Goal: Task Accomplishment & Management: Manage account settings

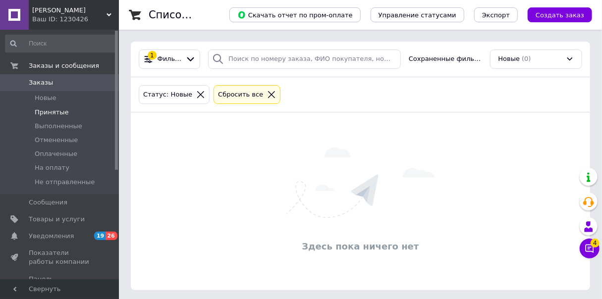
click at [77, 107] on li "Принятые" at bounding box center [61, 113] width 122 height 14
click at [56, 100] on li "Новые" at bounding box center [61, 98] width 122 height 14
click at [425, 252] on icon at bounding box center [590, 249] width 8 height 8
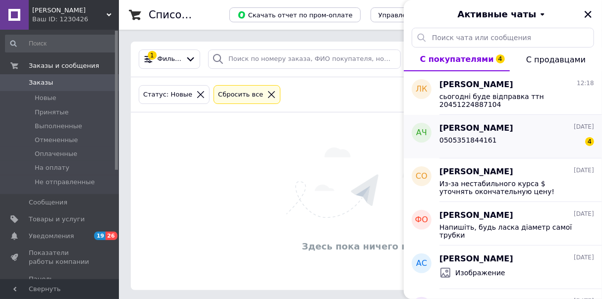
click at [425, 141] on div "0505351844161 4" at bounding box center [517, 142] width 155 height 16
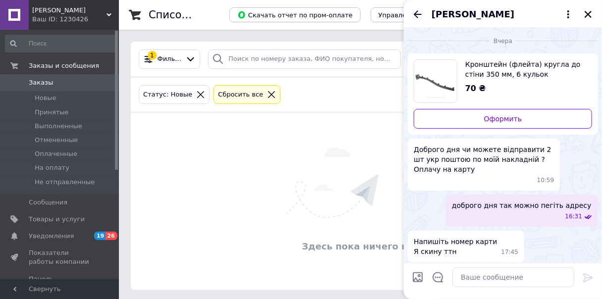
click at [419, 15] on icon "Назад" at bounding box center [418, 14] width 12 height 12
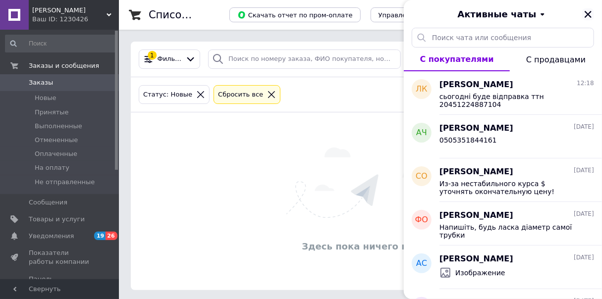
click at [425, 16] on icon "Закрыть" at bounding box center [588, 14] width 9 height 9
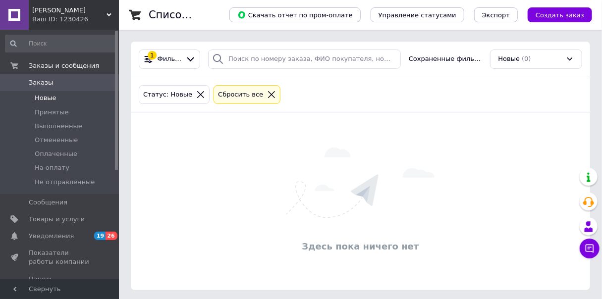
click at [60, 104] on li "Новые" at bounding box center [61, 98] width 122 height 14
click at [65, 99] on li "Новые" at bounding box center [61, 98] width 122 height 14
click at [73, 101] on li "Новые" at bounding box center [61, 98] width 122 height 14
click at [74, 115] on li "Принятые" at bounding box center [61, 113] width 122 height 14
click at [67, 102] on li "Новые" at bounding box center [61, 98] width 122 height 14
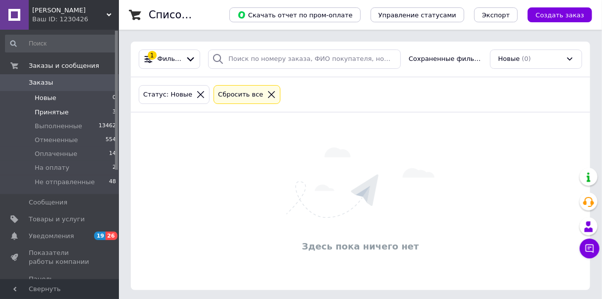
click at [71, 116] on li "Принятые 3" at bounding box center [61, 113] width 122 height 14
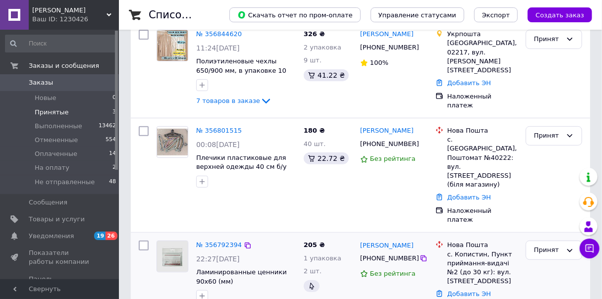
scroll to position [128, 0]
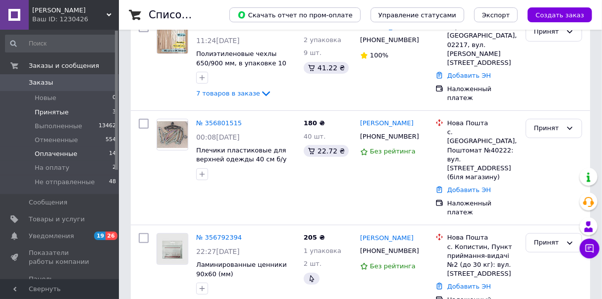
click at [80, 155] on li "Оплаченные 14" at bounding box center [61, 154] width 122 height 14
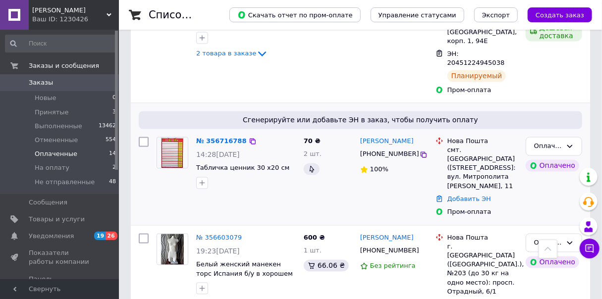
scroll to position [793, 0]
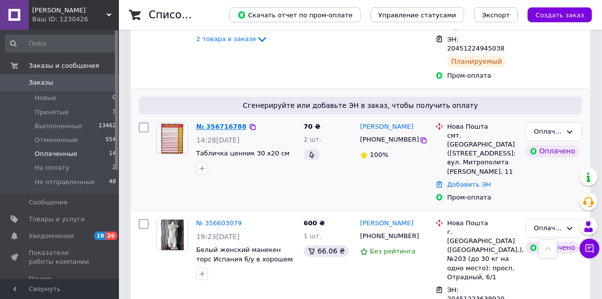
click at [232, 123] on link "№ 356716788" at bounding box center [221, 126] width 51 height 7
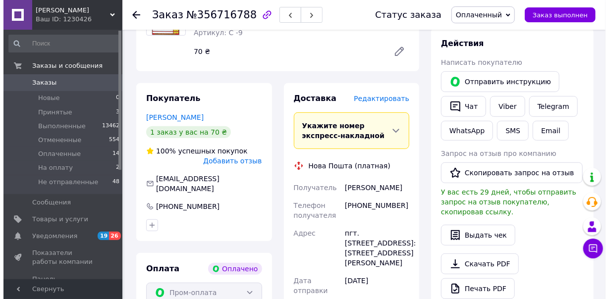
scroll to position [159, 0]
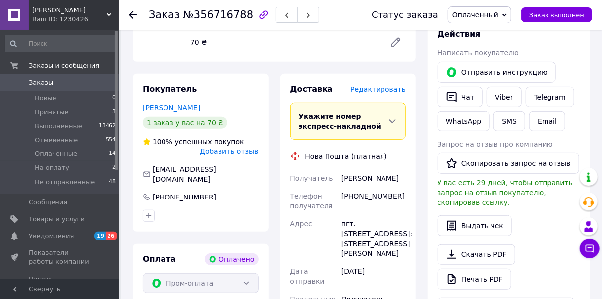
click at [388, 93] on span "Редактировать" at bounding box center [379, 89] width 56 height 8
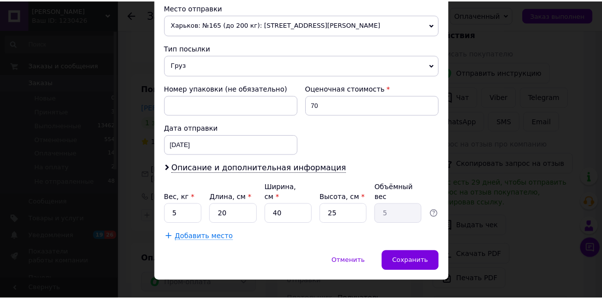
scroll to position [354, 0]
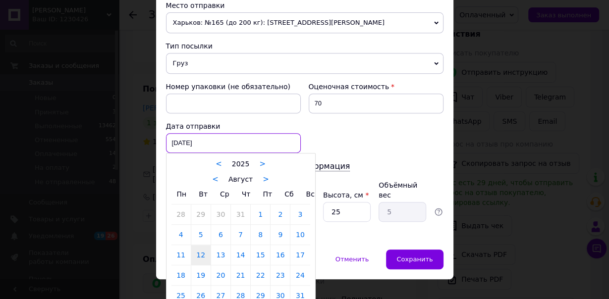
click at [259, 134] on div "12.08.2025 < 2025 > < Август > Пн Вт Ср Чт Пт Сб Вс 28 29 30 31 1 2 3 4 5 6 7 8…" at bounding box center [233, 143] width 135 height 20
click at [241, 252] on link "14" at bounding box center [240, 255] width 19 height 20
type input "14.08.2025"
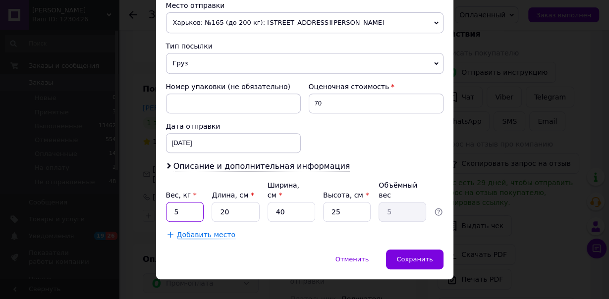
click at [186, 202] on input "5" at bounding box center [185, 212] width 38 height 20
type input "1"
click at [233, 202] on input "20" at bounding box center [236, 212] width 48 height 20
type input "2"
type input "0.5"
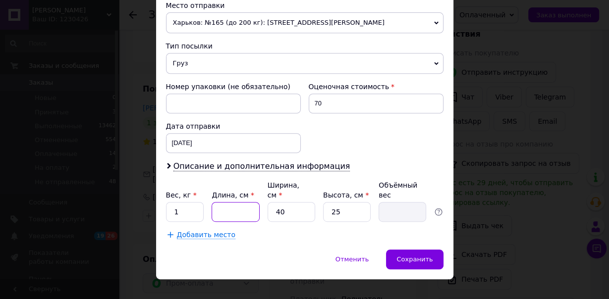
type input "3"
type input "0.75"
type input "30"
type input "7.5"
type input "30"
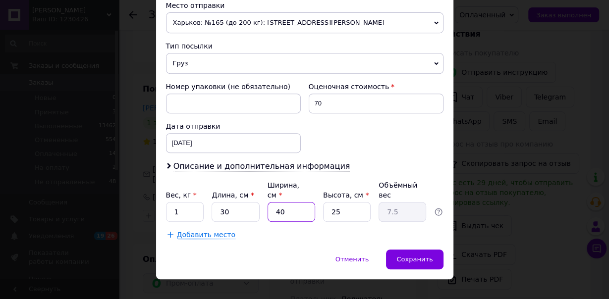
click at [286, 202] on input "40" at bounding box center [292, 212] width 48 height 20
type input "4"
type input "0.75"
type input "2"
type input "0.38"
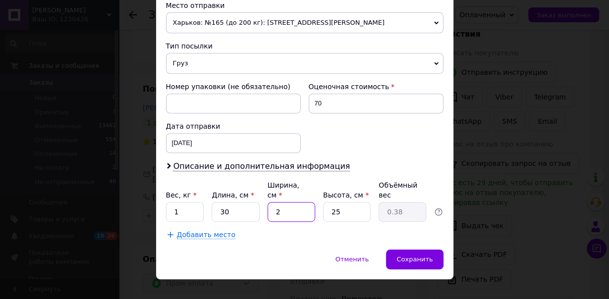
type input "20"
type input "3.75"
type input "20"
click at [343, 202] on input "25" at bounding box center [347, 212] width 48 height 20
type input "2"
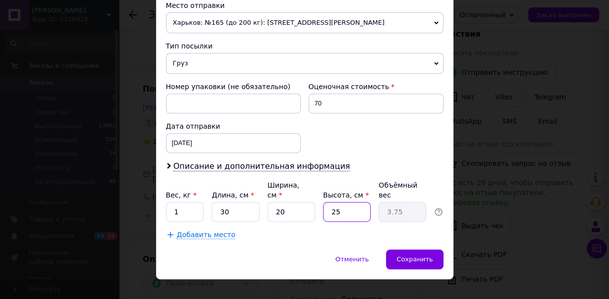
type input "0.3"
type input "1"
type input "0.15"
type input "1"
click at [418, 256] on span "Сохранить" at bounding box center [415, 259] width 36 height 7
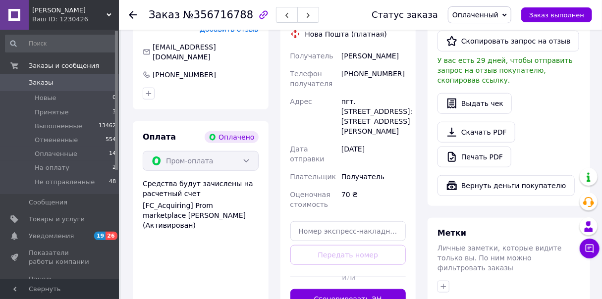
scroll to position [397, 0]
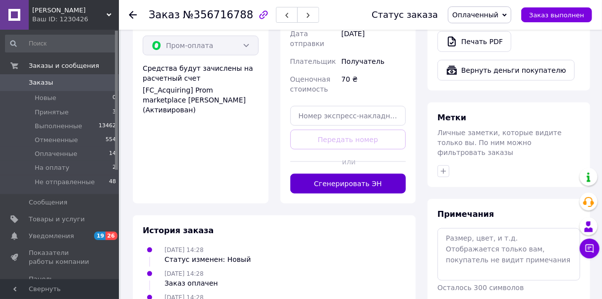
click at [388, 190] on button "Сгенерировать ЭН" at bounding box center [349, 184] width 116 height 20
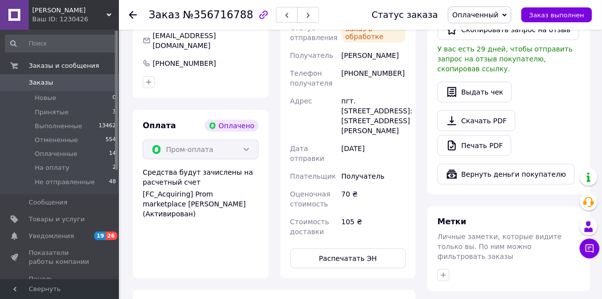
scroll to position [198, 0]
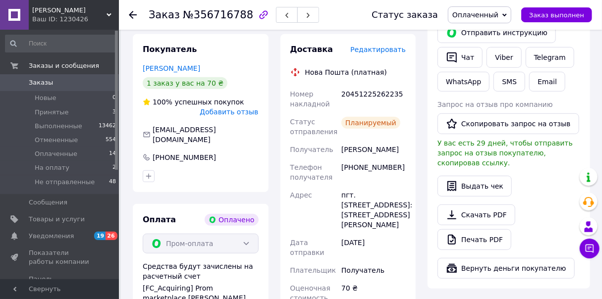
click at [134, 13] on icon at bounding box center [133, 15] width 8 height 8
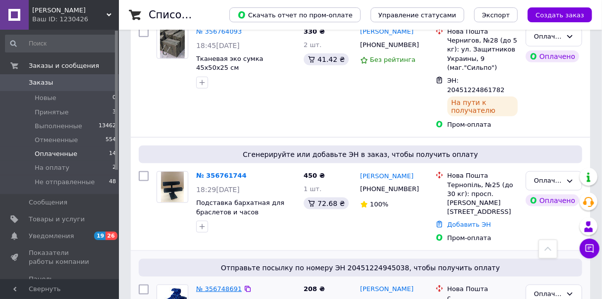
scroll to position [476, 0]
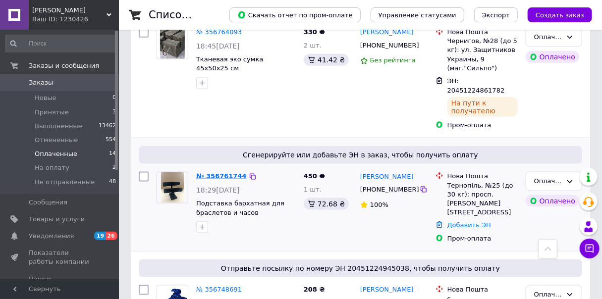
click at [225, 173] on link "№ 356761744" at bounding box center [221, 176] width 51 height 7
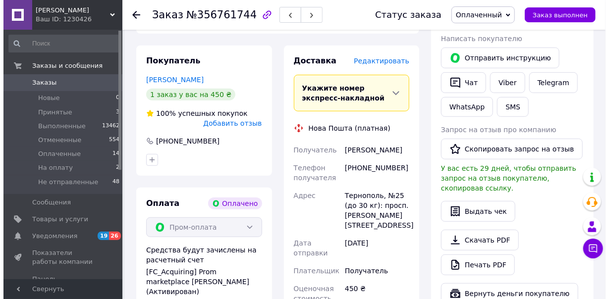
scroll to position [198, 0]
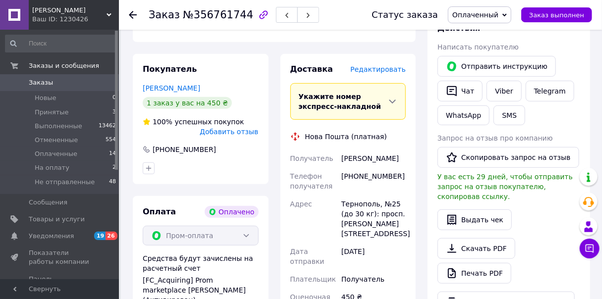
click at [384, 73] on span "Редактировать" at bounding box center [379, 69] width 56 height 8
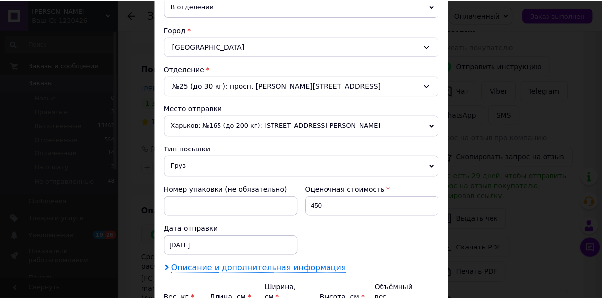
scroll to position [317, 0]
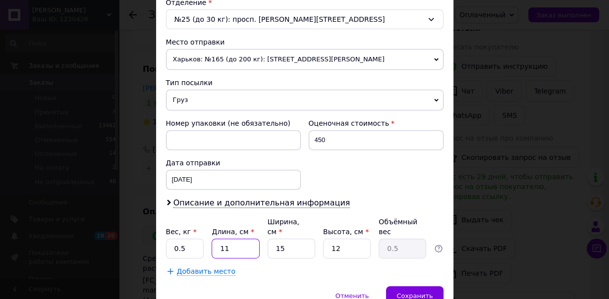
click at [240, 239] on input "11" at bounding box center [236, 249] width 48 height 20
type input "1"
type input "0.1"
type input "3"
type input "0.14"
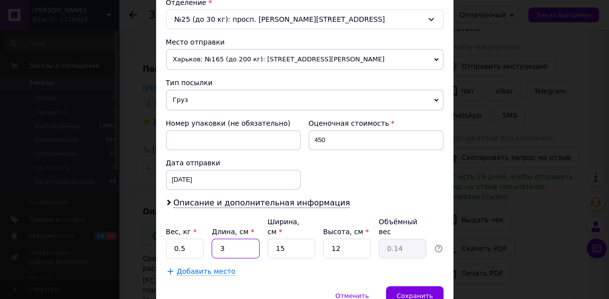
type input "30"
type input "1.35"
type input "30"
click at [285, 239] on input "15" at bounding box center [292, 249] width 48 height 20
type input "1"
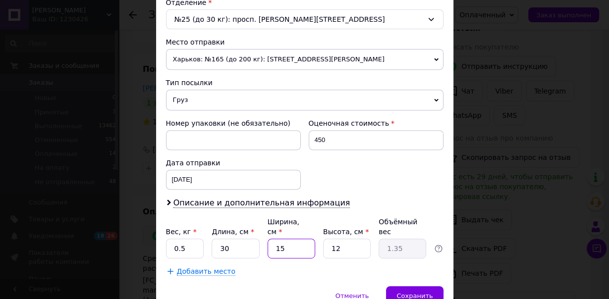
type input "0.1"
type input "2"
type input "0.18"
type input "20"
type input "1.8"
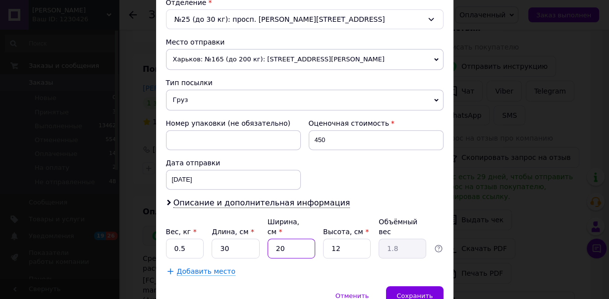
type input "20"
click at [345, 239] on input "12" at bounding box center [347, 249] width 48 height 20
type input "1"
type input "0.15"
type input "2"
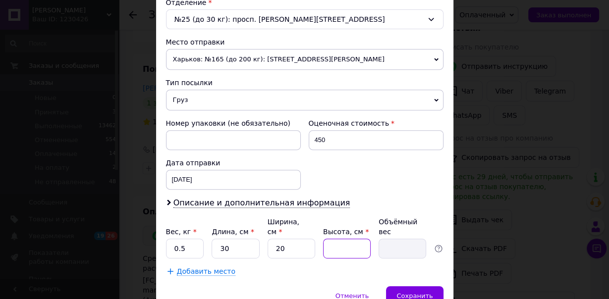
type input "0.3"
type input "20"
type input "3"
type input "20"
click at [423, 293] on span "Сохранить" at bounding box center [415, 296] width 36 height 7
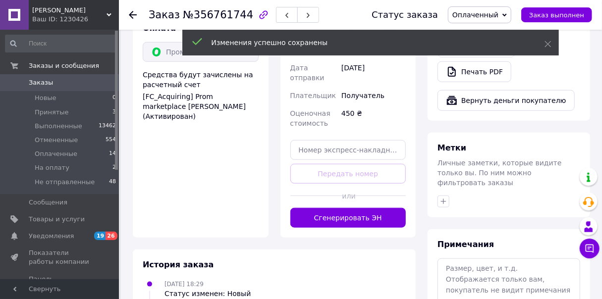
scroll to position [397, 0]
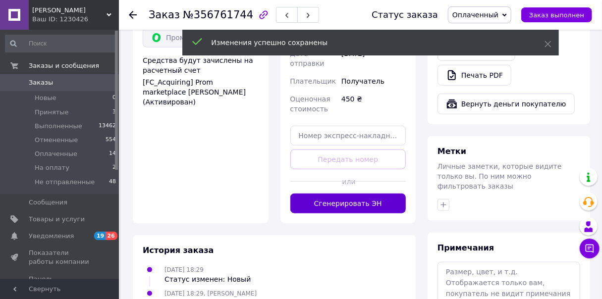
click at [397, 199] on button "Сгенерировать ЭН" at bounding box center [349, 204] width 116 height 20
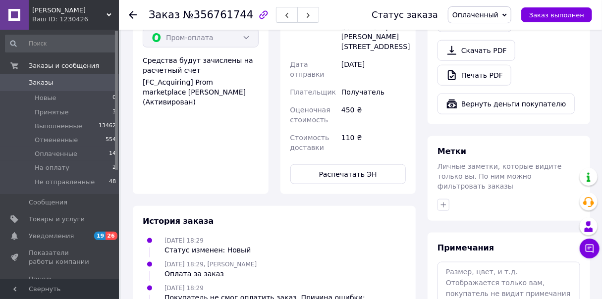
click at [135, 16] on icon at bounding box center [133, 15] width 8 height 8
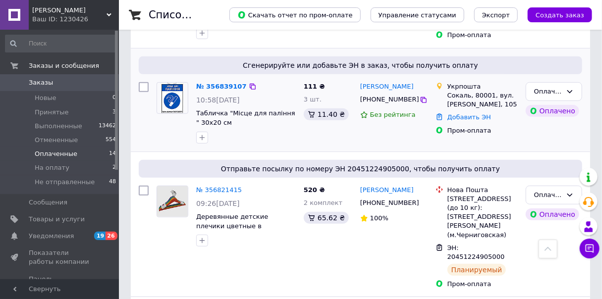
scroll to position [159, 0]
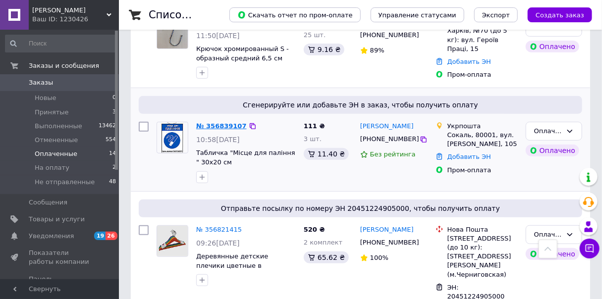
click at [226, 127] on link "№ 356839107" at bounding box center [221, 125] width 51 height 7
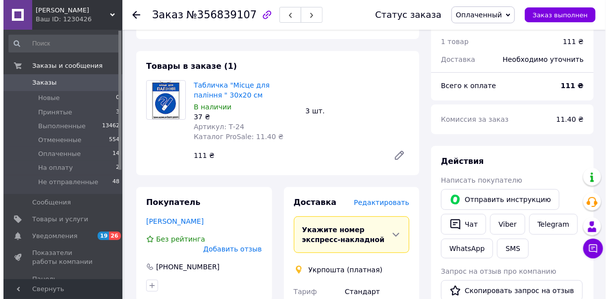
scroll to position [198, 0]
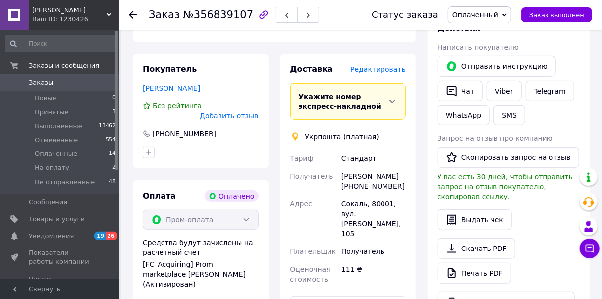
click at [382, 72] on span "Редактировать" at bounding box center [379, 69] width 56 height 8
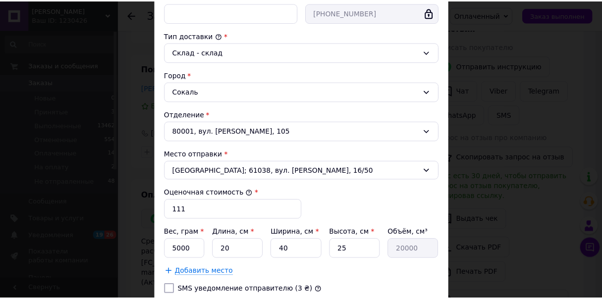
scroll to position [316, 0]
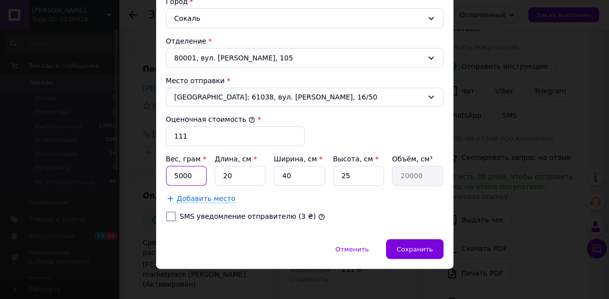
drag, startPoint x: 191, startPoint y: 169, endPoint x: 186, endPoint y: 176, distance: 8.3
click at [189, 171] on input "5000" at bounding box center [186, 176] width 41 height 20
type input "5"
type input "200"
click at [292, 175] on input "40" at bounding box center [299, 176] width 51 height 20
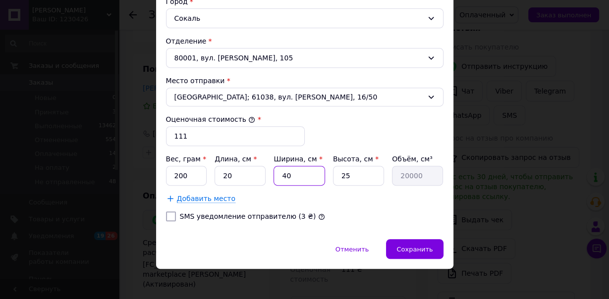
type input "4"
type input "2000"
type input "3"
type input "1500"
type input "30"
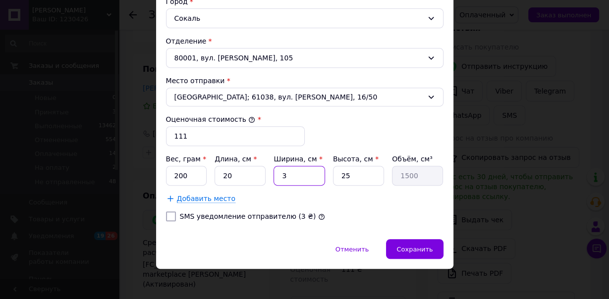
type input "15000"
type input "30"
click at [348, 171] on input "25" at bounding box center [358, 176] width 51 height 20
type input "2"
type input "1200"
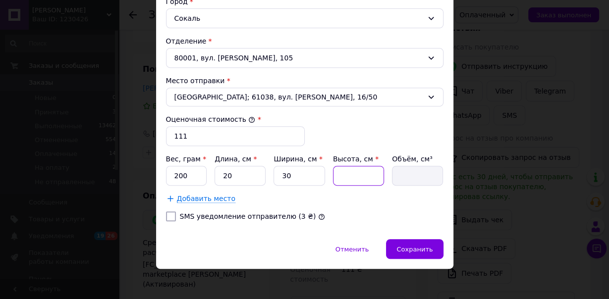
type input "1"
type input "600"
type input "1"
click at [410, 246] on span "Сохранить" at bounding box center [415, 249] width 36 height 7
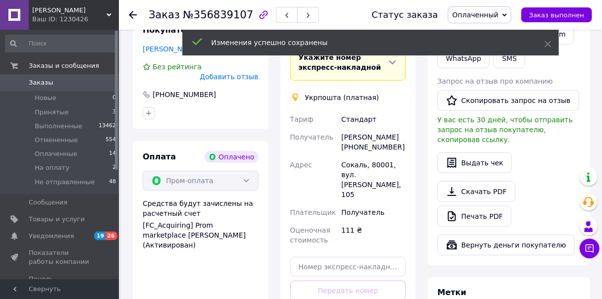
scroll to position [317, 0]
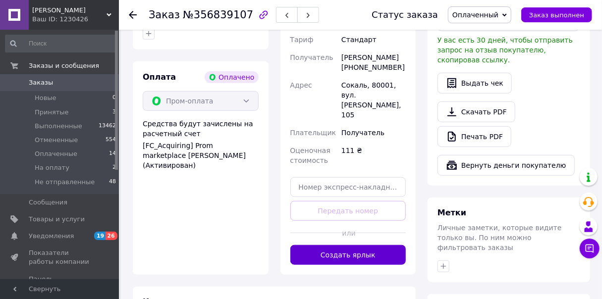
click at [377, 245] on button "Создать ярлык" at bounding box center [349, 255] width 116 height 20
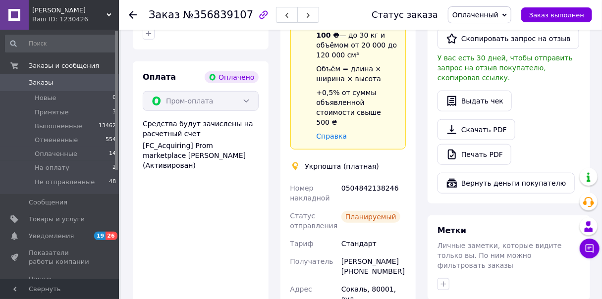
click at [132, 16] on use at bounding box center [133, 15] width 8 height 8
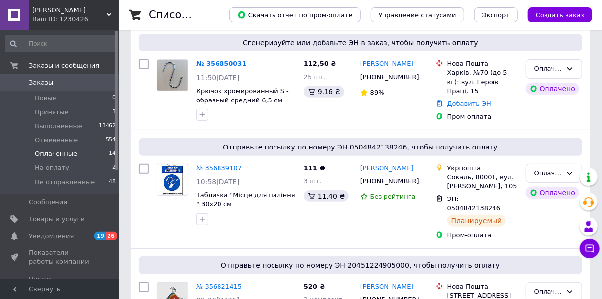
scroll to position [119, 0]
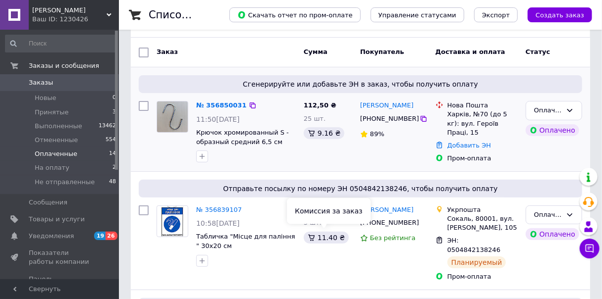
scroll to position [40, 0]
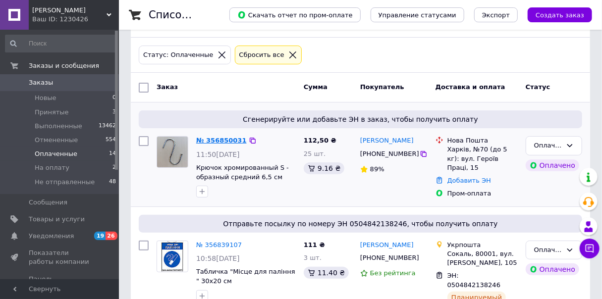
click at [222, 140] on link "№ 356850031" at bounding box center [221, 140] width 51 height 7
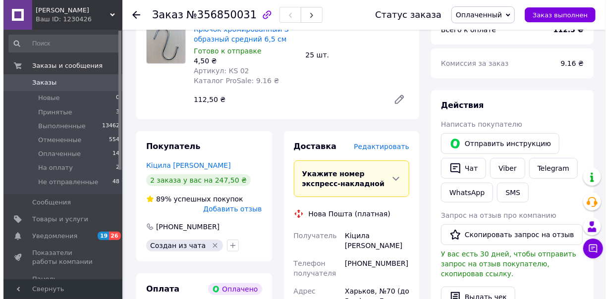
scroll to position [119, 0]
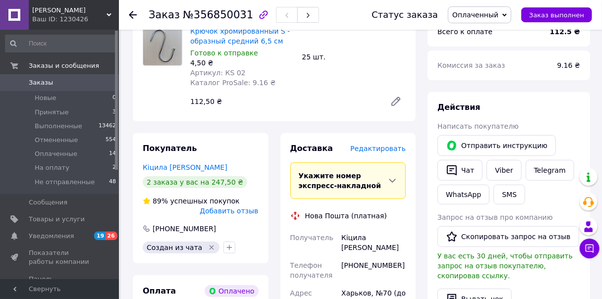
click at [389, 154] on div "Редактировать" at bounding box center [379, 149] width 56 height 10
click at [389, 150] on span "Редактировать" at bounding box center [379, 149] width 56 height 8
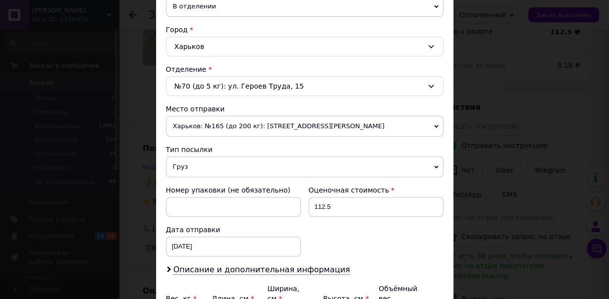
scroll to position [354, 0]
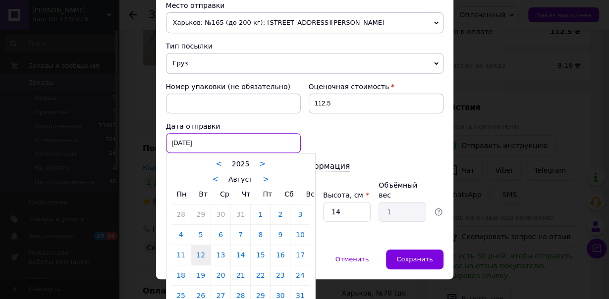
click at [221, 140] on div "12.08.2025 < 2025 > < Август > Пн Вт Ср Чт Пт Сб Вс 28 29 30 31 1 2 3 4 5 6 7 8…" at bounding box center [233, 143] width 135 height 20
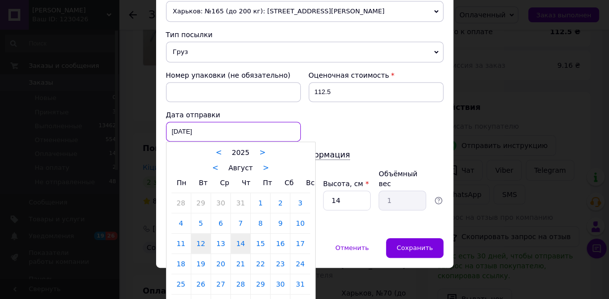
scroll to position [377, 0]
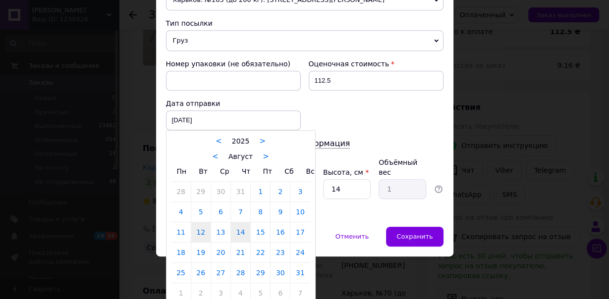
click at [234, 228] on link "14" at bounding box center [240, 233] width 19 height 20
type input "14.08.2025"
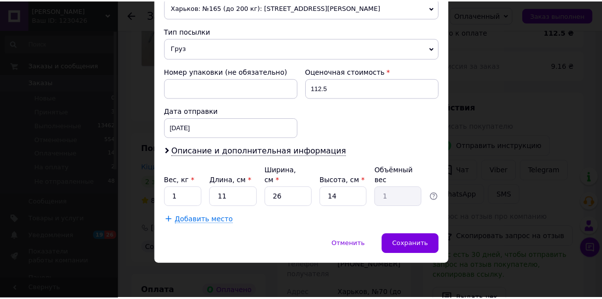
scroll to position [354, 0]
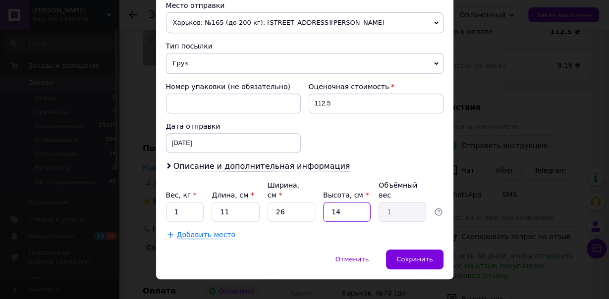
click at [348, 202] on input "14" at bounding box center [347, 212] width 48 height 20
type input "1"
type input "0.1"
type input "5"
type input "0.36"
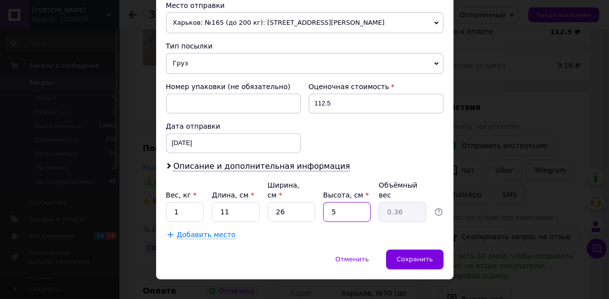
type input "5"
click at [286, 202] on input "26" at bounding box center [292, 212] width 48 height 20
type input "2"
type input "0.1"
type input "20"
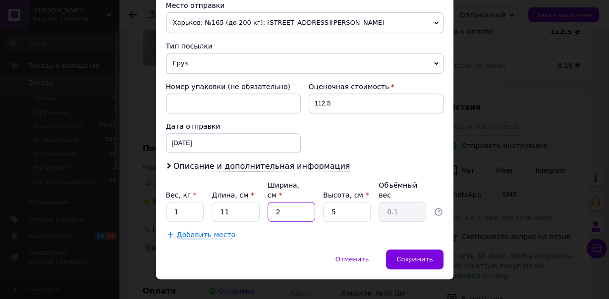
type input "0.28"
type input "20"
click at [231, 202] on input "11" at bounding box center [236, 212] width 48 height 20
type input "1"
type input "0.1"
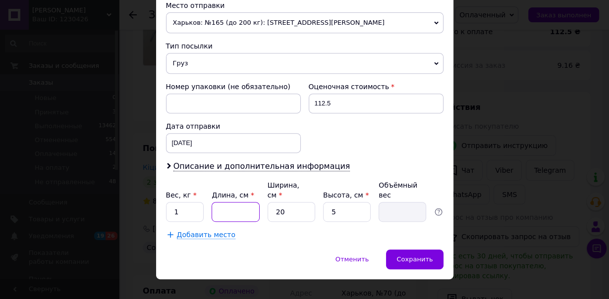
type input "2"
type input "0.1"
type input "20"
type input "0.5"
type input "20"
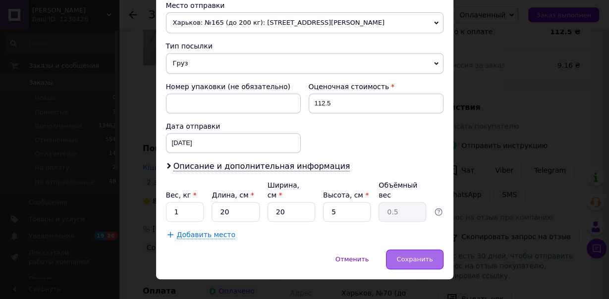
click at [413, 256] on span "Сохранить" at bounding box center [415, 259] width 36 height 7
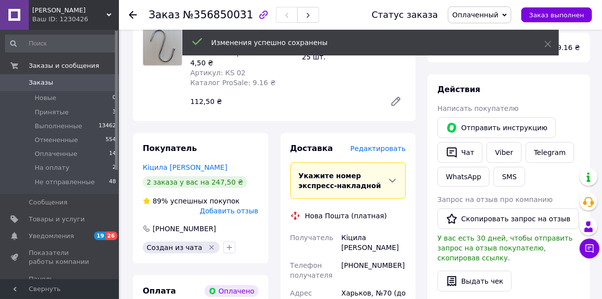
scroll to position [317, 0]
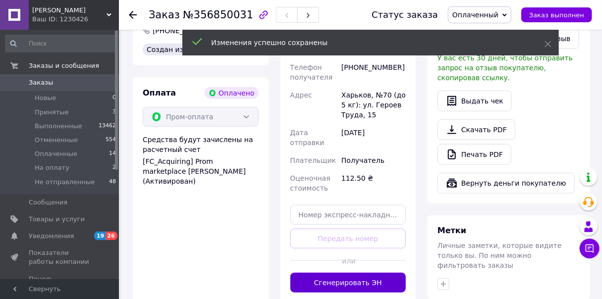
click at [366, 273] on button "Сгенерировать ЭН" at bounding box center [349, 283] width 116 height 20
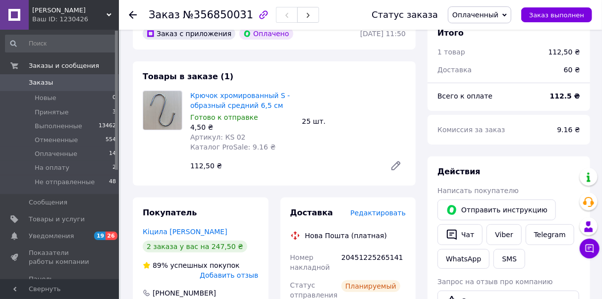
scroll to position [0, 0]
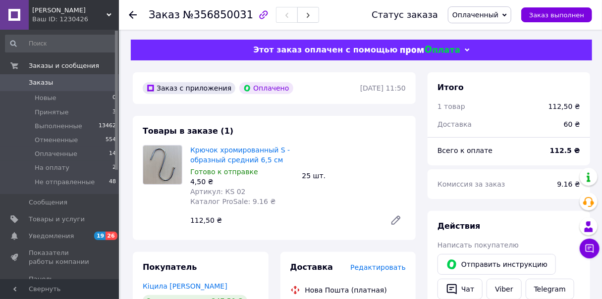
click at [134, 12] on icon at bounding box center [133, 15] width 8 height 8
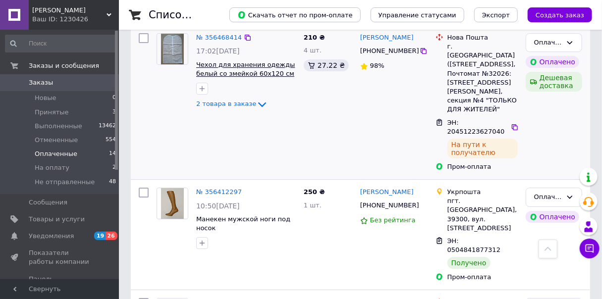
scroll to position [1433, 0]
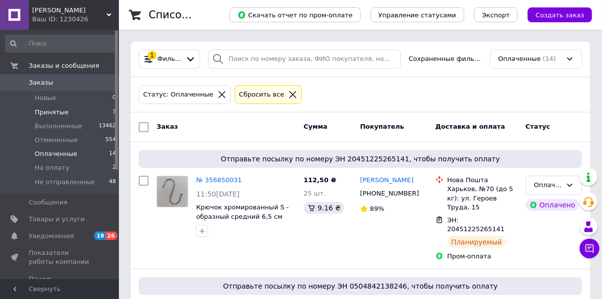
click at [73, 117] on li "Принятые 3" at bounding box center [61, 113] width 122 height 14
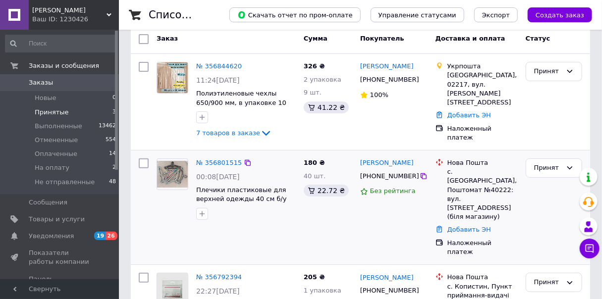
scroll to position [128, 0]
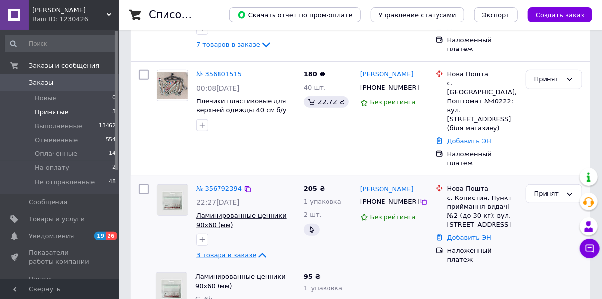
scroll to position [247, 0]
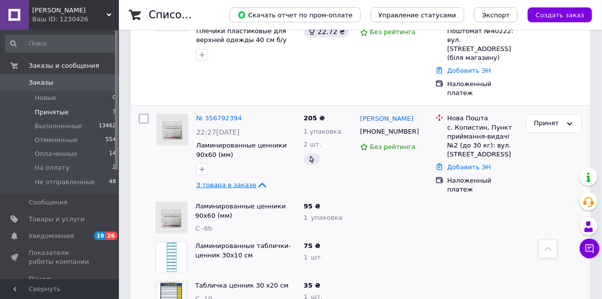
click at [256, 179] on icon at bounding box center [262, 185] width 12 height 12
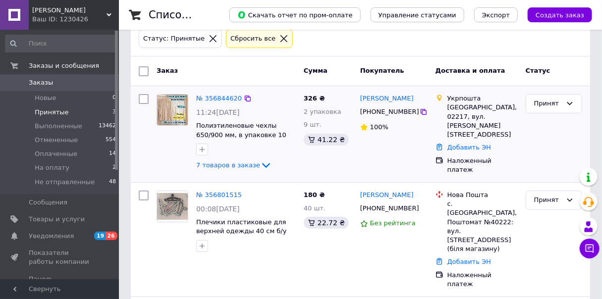
scroll to position [0, 0]
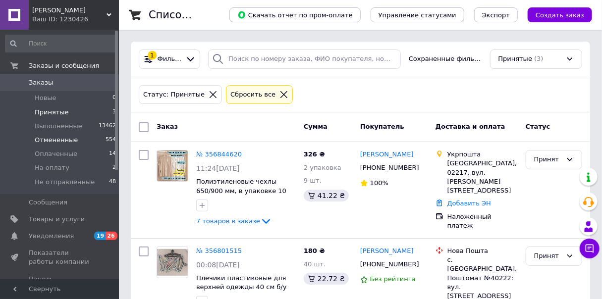
click at [80, 142] on li "Отмененные 554" at bounding box center [61, 140] width 122 height 14
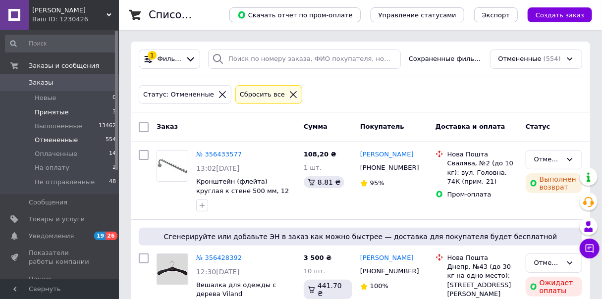
click at [65, 114] on li "Принятые 3" at bounding box center [61, 113] width 122 height 14
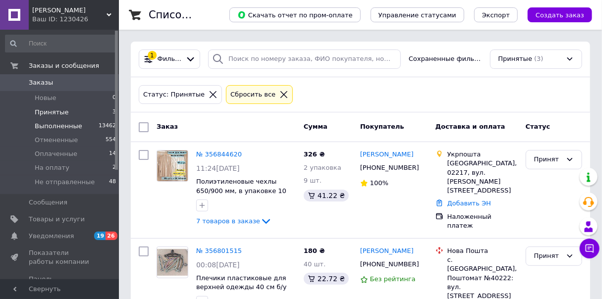
click at [63, 124] on span "Выполненные" at bounding box center [59, 126] width 48 height 9
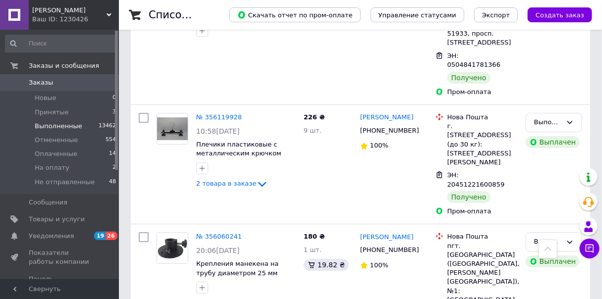
scroll to position [1435, 0]
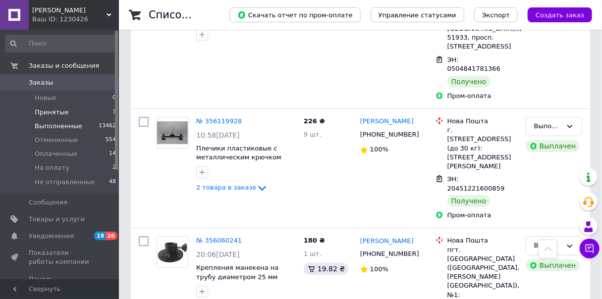
click at [47, 114] on span "Принятые" at bounding box center [52, 112] width 34 height 9
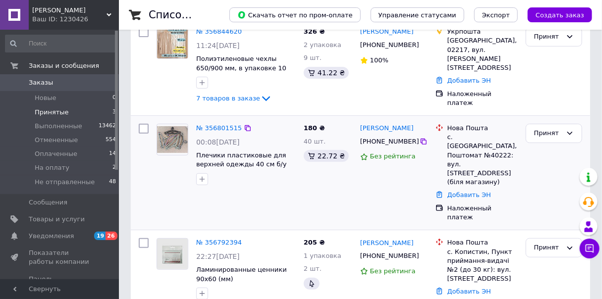
scroll to position [128, 0]
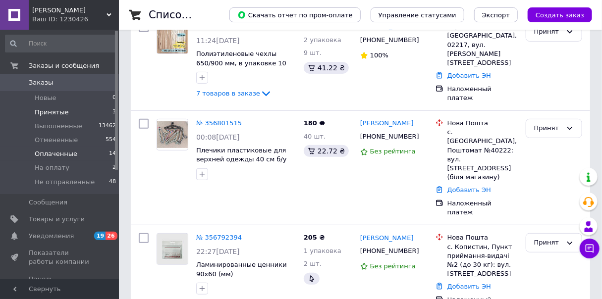
click at [80, 156] on li "Оплаченные 14" at bounding box center [61, 154] width 122 height 14
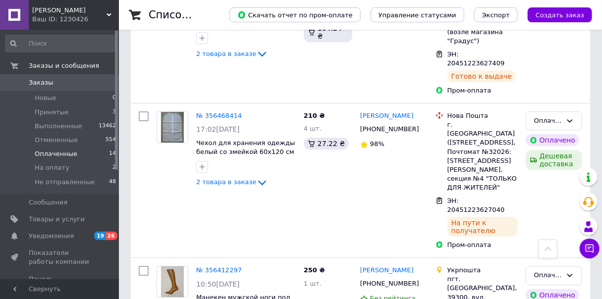
scroll to position [1433, 0]
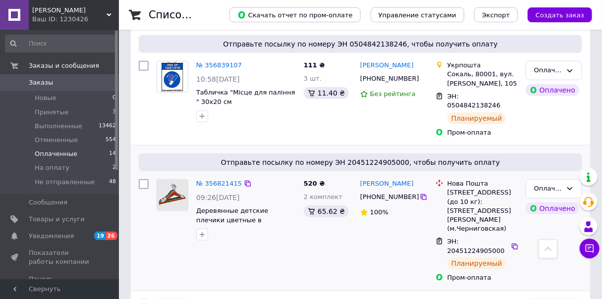
scroll to position [317, 0]
